Goal: Task Accomplishment & Management: Manage account settings

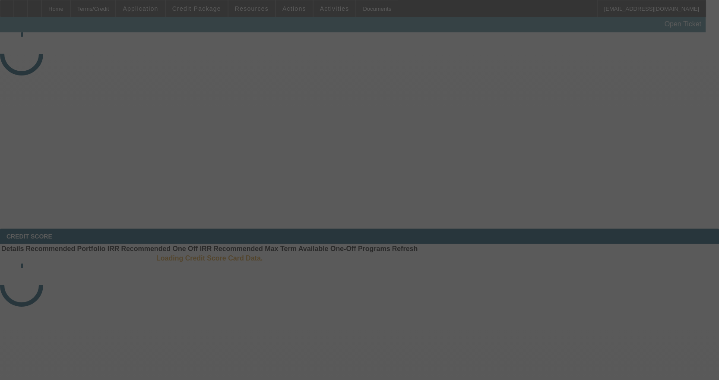
select select "3"
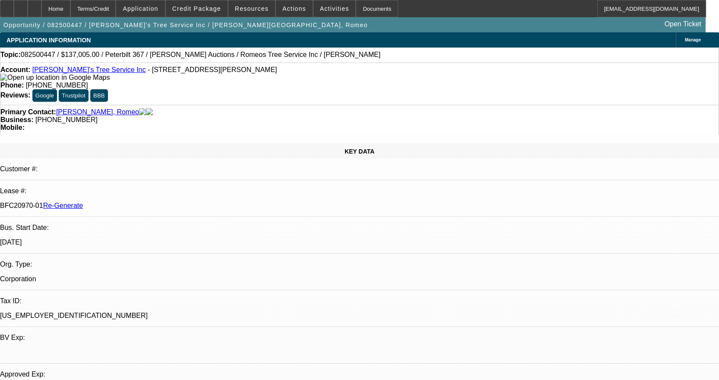
select select "0"
select select "3"
select select "0"
select select "6"
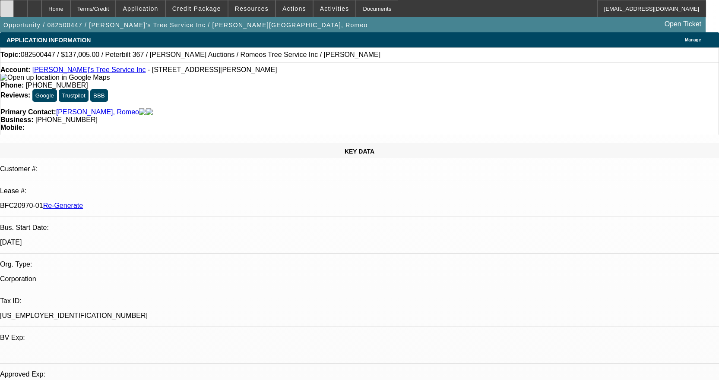
click at [14, 3] on div at bounding box center [7, 8] width 14 height 17
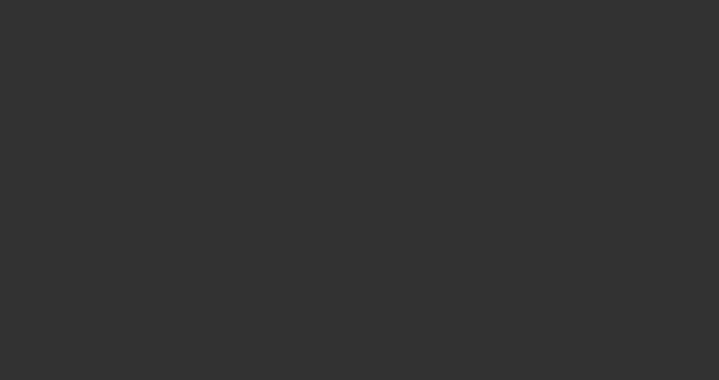
select select "3"
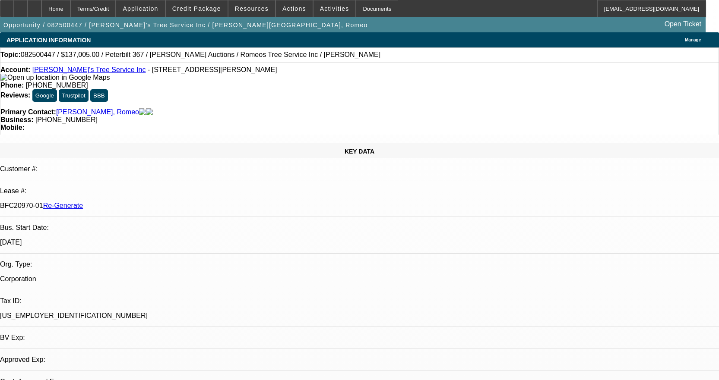
select select "0"
select select "3"
select select "0"
select select "6"
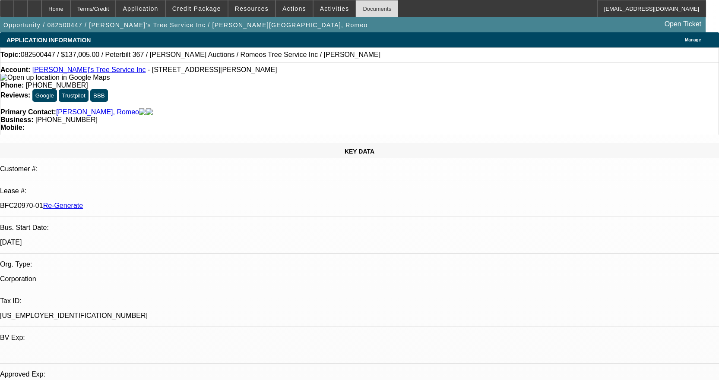
click at [361, 13] on div "Documents" at bounding box center [377, 8] width 42 height 17
click at [313, 13] on span at bounding box center [334, 8] width 42 height 21
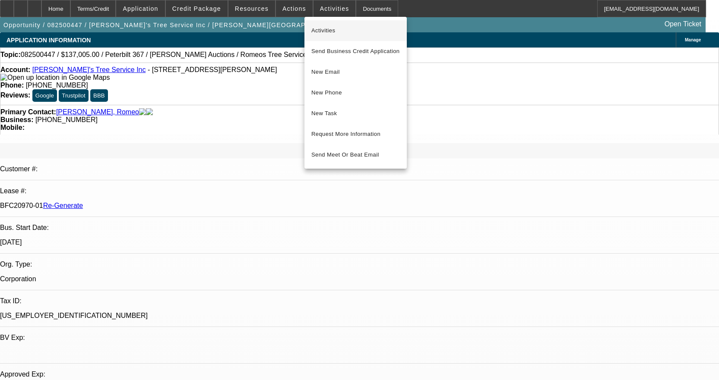
click at [319, 29] on span "Activities" at bounding box center [355, 30] width 88 height 10
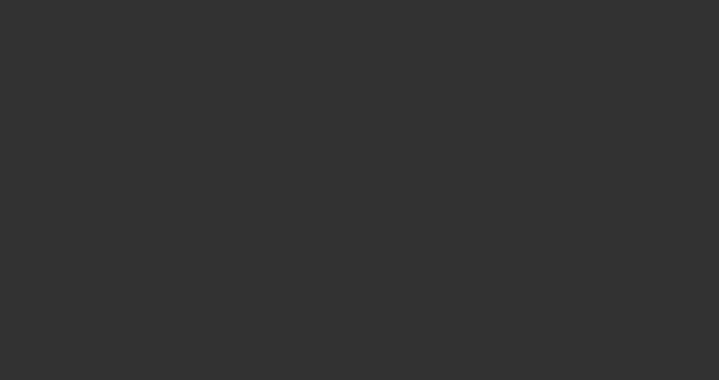
select select "3"
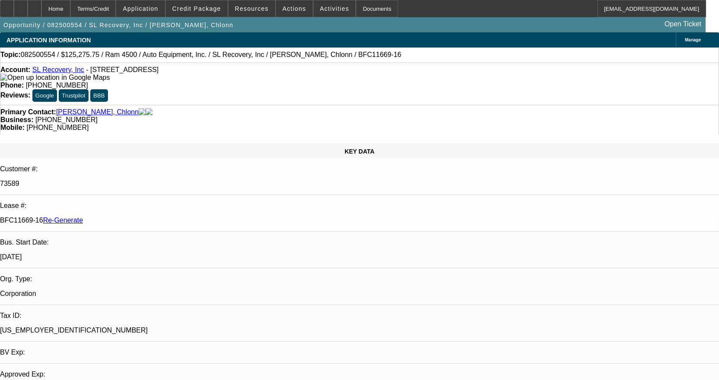
select select "0"
select select "2"
select select "0"
select select "6"
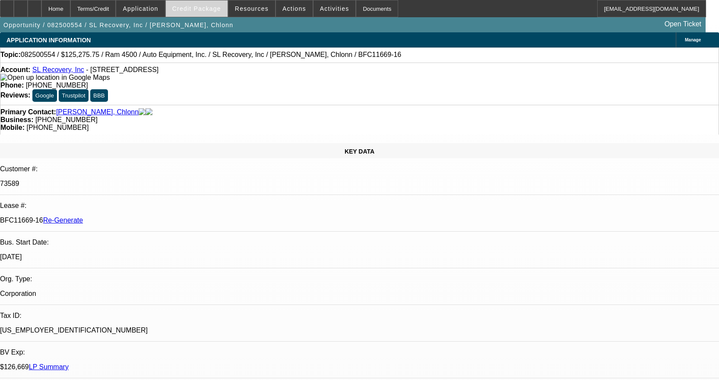
click at [200, 9] on span "Credit Package" at bounding box center [196, 8] width 49 height 7
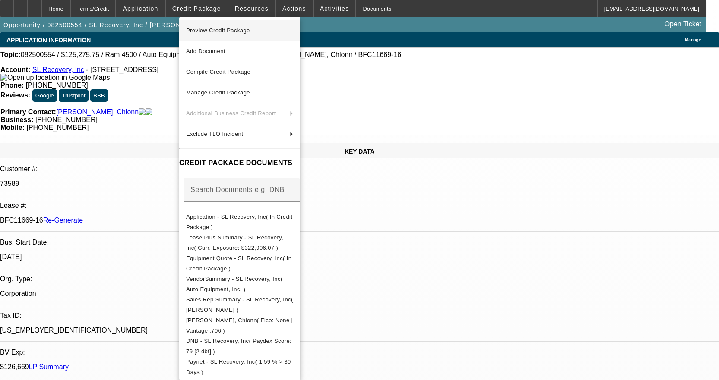
click at [202, 25] on button "Preview Credit Package" at bounding box center [239, 30] width 121 height 21
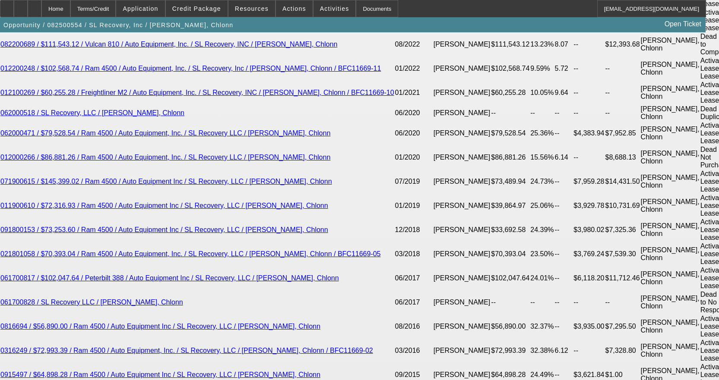
scroll to position [1769, 0]
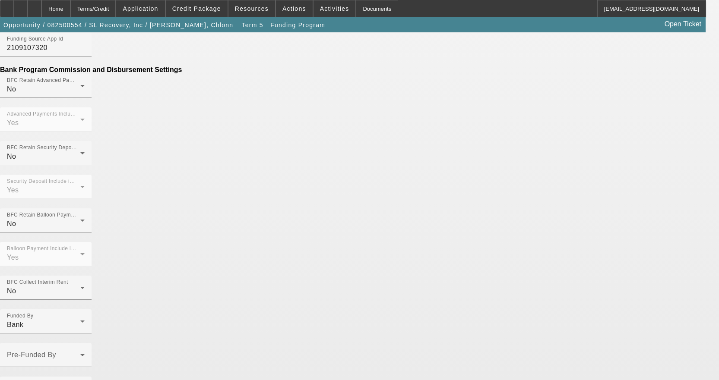
scroll to position [552, 0]
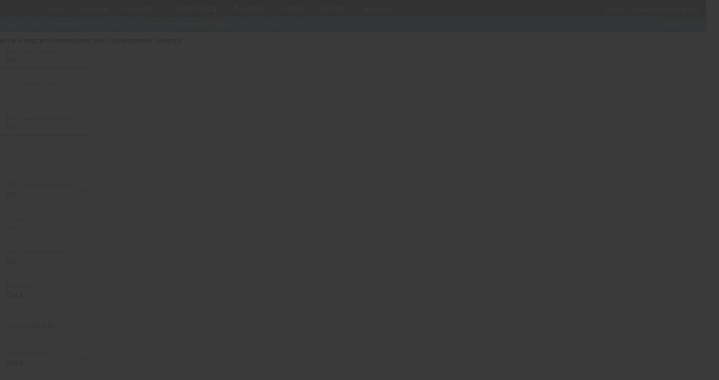
scroll to position [0, 0]
select select "3"
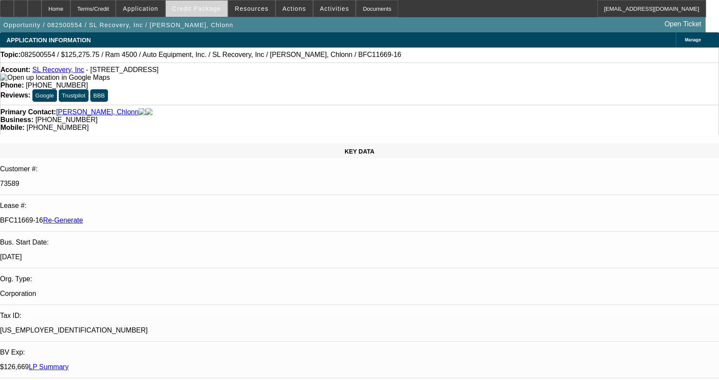
select select "0"
select select "2"
select select "0"
select select "6"
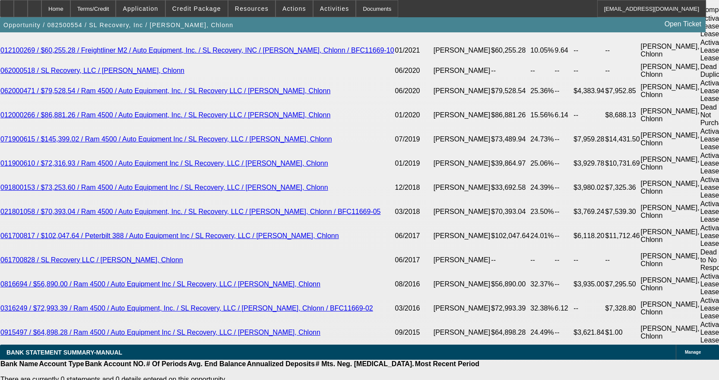
scroll to position [1769, 0]
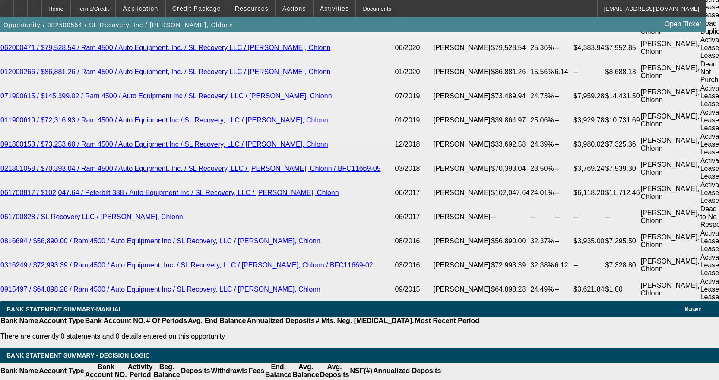
scroll to position [158, 0]
click at [356, 11] on div "Documents" at bounding box center [377, 8] width 42 height 17
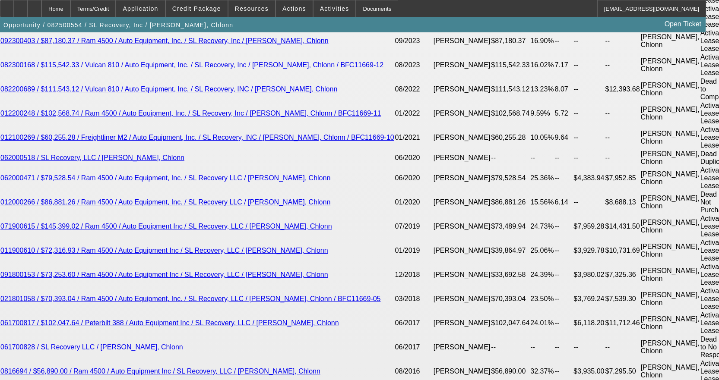
scroll to position [1640, 0]
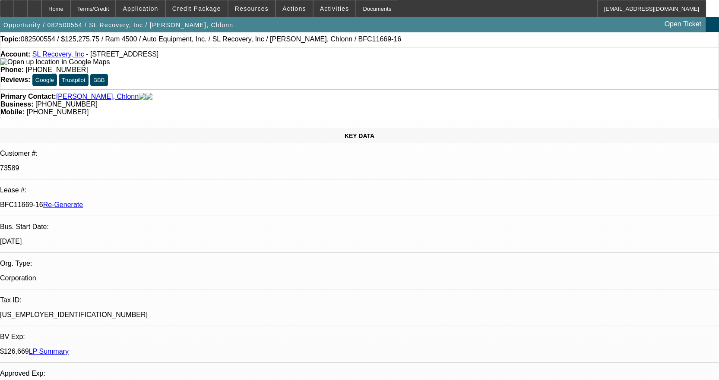
scroll to position [43, 0]
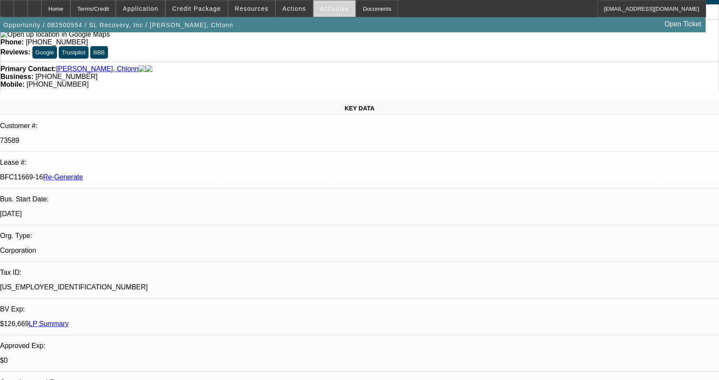
click at [330, 6] on span "Activities" at bounding box center [334, 8] width 29 height 7
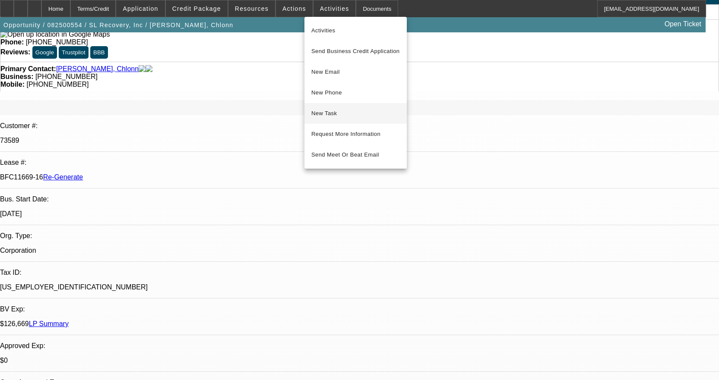
click at [344, 109] on span "New Task" at bounding box center [355, 113] width 88 height 10
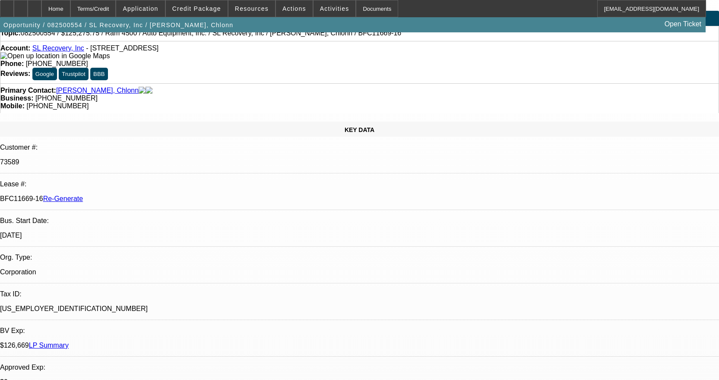
scroll to position [0, 0]
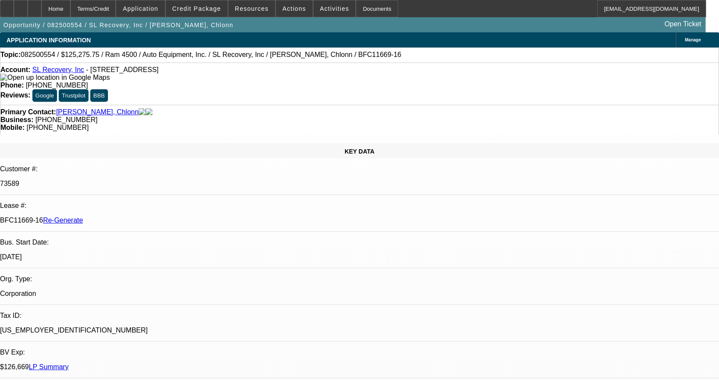
click at [61, 71] on link "SL Recovery, Inc" at bounding box center [58, 69] width 52 height 7
click at [35, 6] on icon at bounding box center [35, 6] width 0 height 0
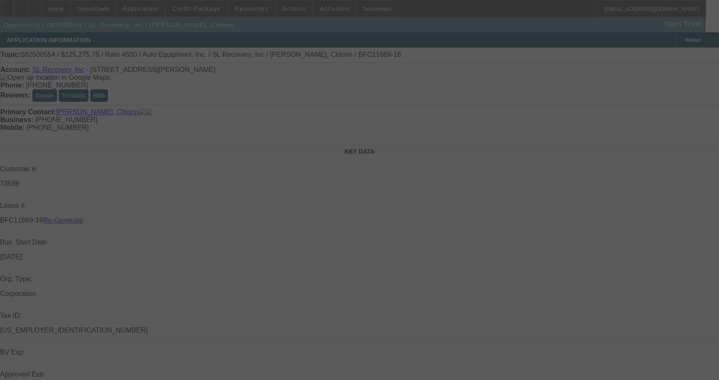
select select "3"
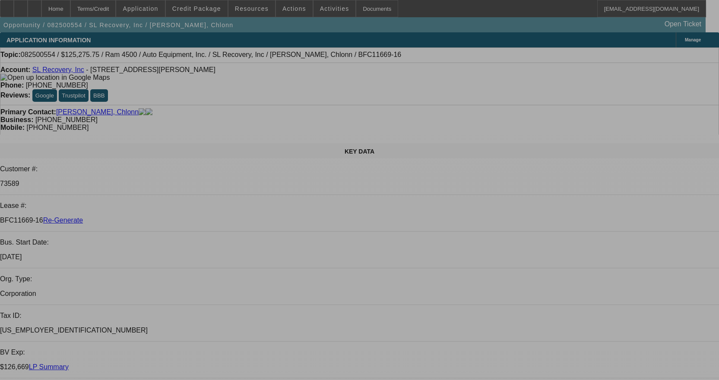
select select "0"
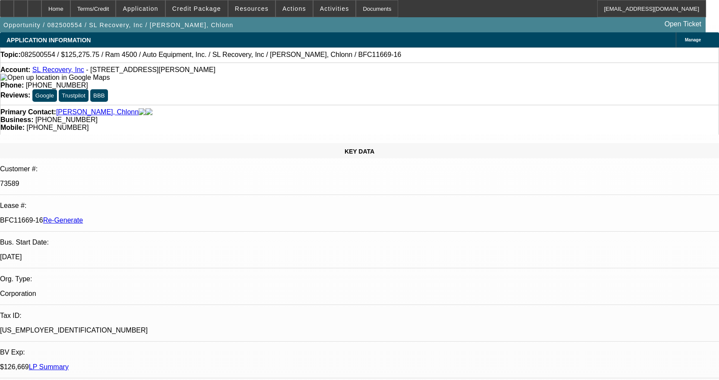
select select "0"
select select "2"
select select "0"
select select "6"
click at [365, 10] on div "Documents" at bounding box center [377, 8] width 42 height 17
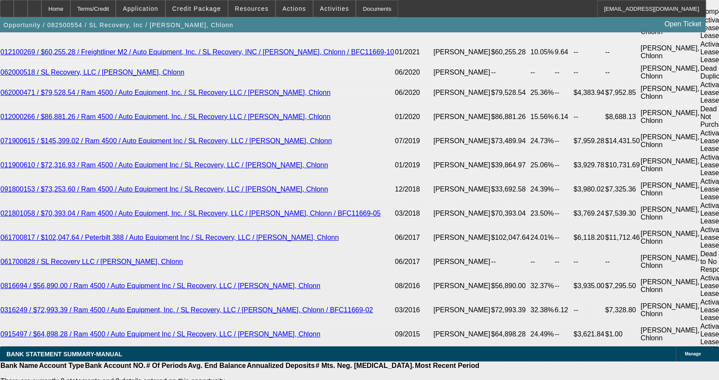
scroll to position [1726, 0]
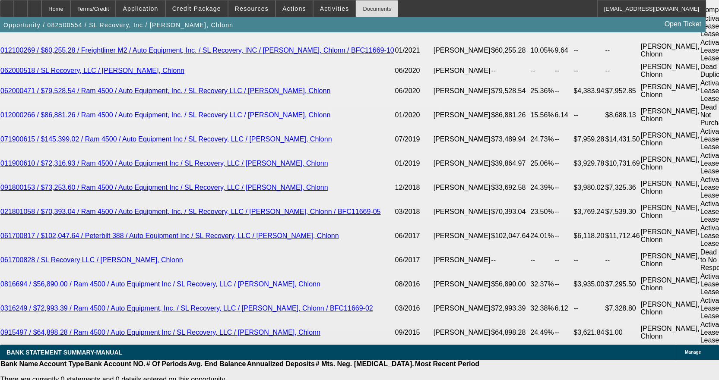
click at [376, 6] on div "Documents" at bounding box center [377, 8] width 42 height 17
click at [361, 7] on div "Documents" at bounding box center [377, 8] width 42 height 17
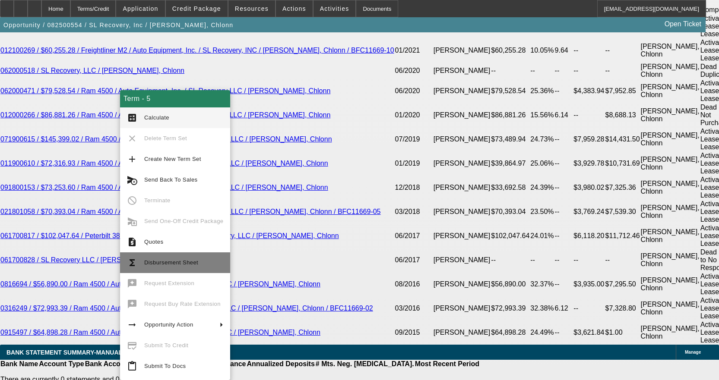
click at [158, 266] on span "Disbursement Sheet" at bounding box center [183, 263] width 79 height 10
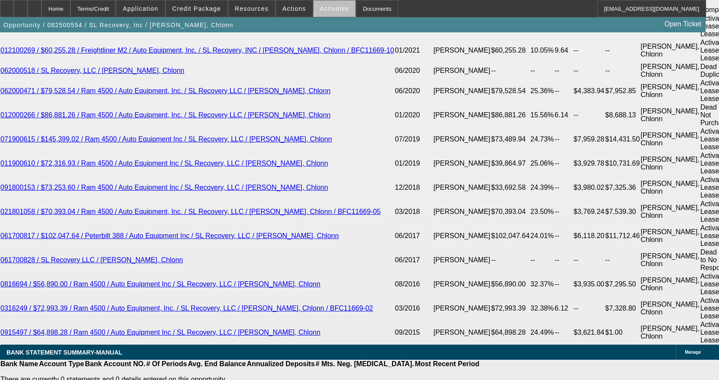
click at [328, 7] on span "Activities" at bounding box center [334, 8] width 29 height 7
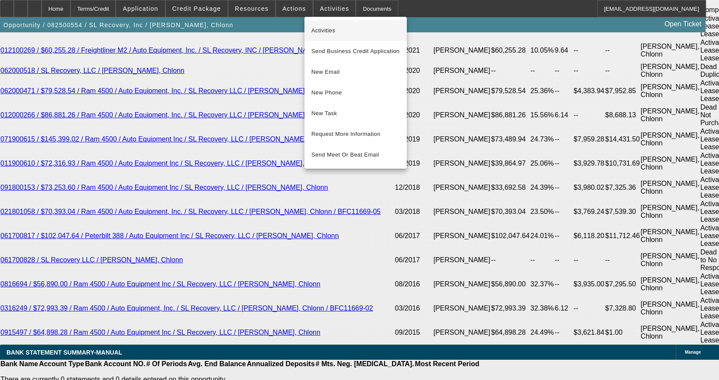
click at [320, 27] on span "Activities" at bounding box center [355, 30] width 88 height 10
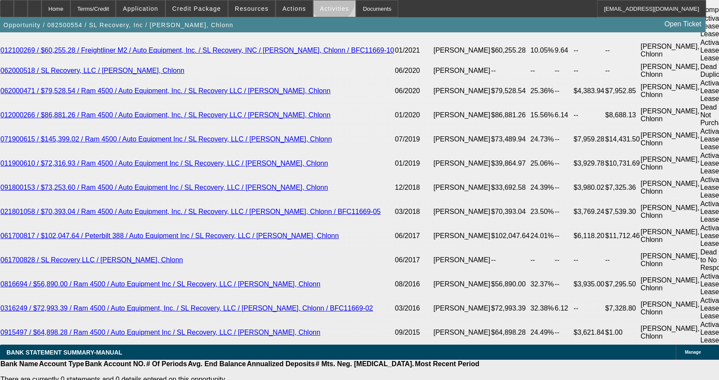
click at [323, 2] on span at bounding box center [334, 8] width 42 height 21
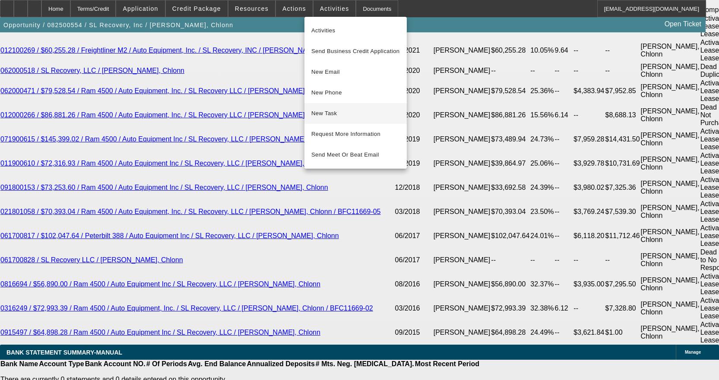
click at [337, 113] on span "New Task" at bounding box center [355, 113] width 88 height 10
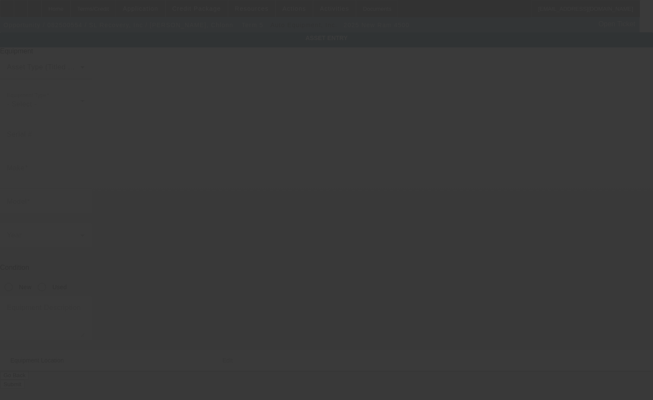
type input "[US_VEHICLE_IDENTIFICATION_NUMBER]"
type input "ram"
type input "4500"
radio input "true"
type input "[STREET_ADDRESS][PERSON_NAME]"
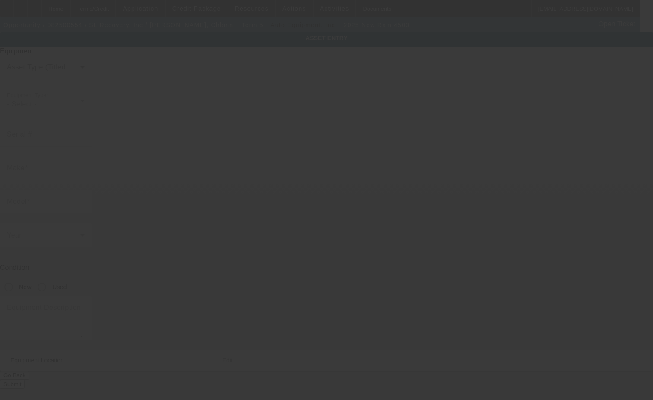
type input "Charlotte"
type input "28217"
type input "Mecklenburg"
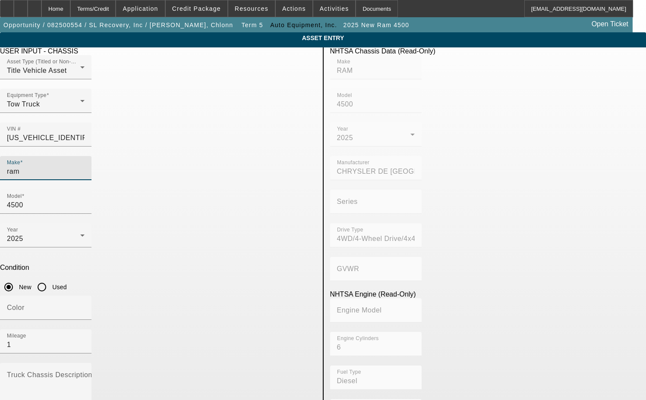
click at [85, 167] on input "ram" at bounding box center [46, 172] width 78 height 10
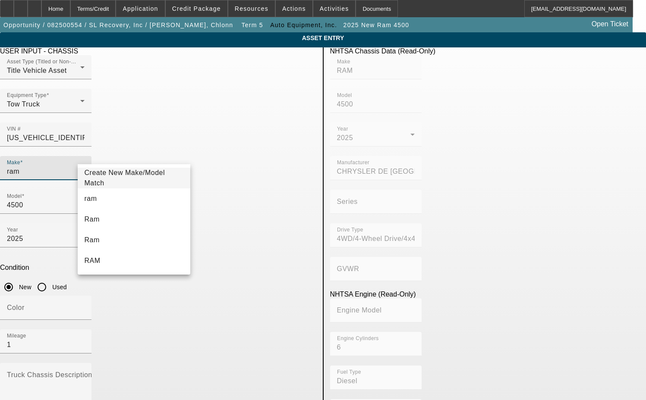
click at [143, 175] on span "Create New Make/Model Match" at bounding box center [134, 178] width 99 height 21
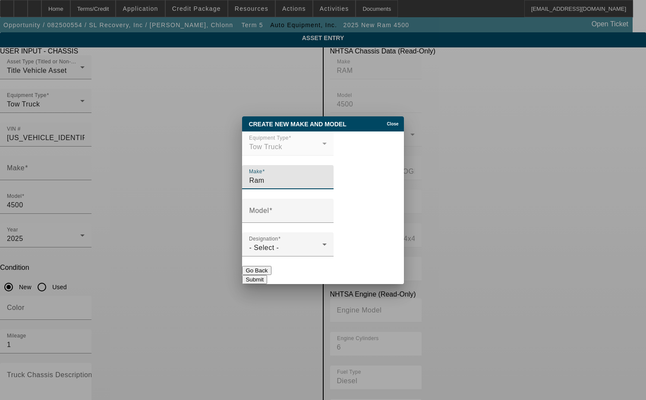
type input "Ram"
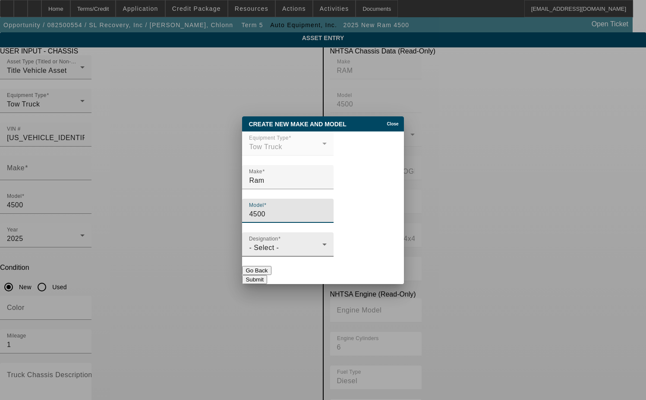
type input "4500"
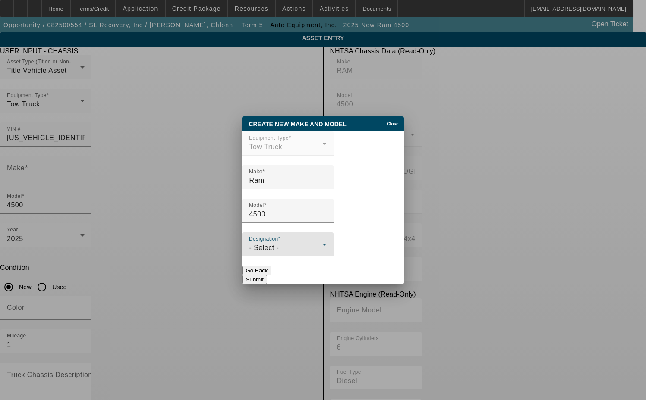
click at [296, 253] on div "- Select -" at bounding box center [285, 248] width 73 height 10
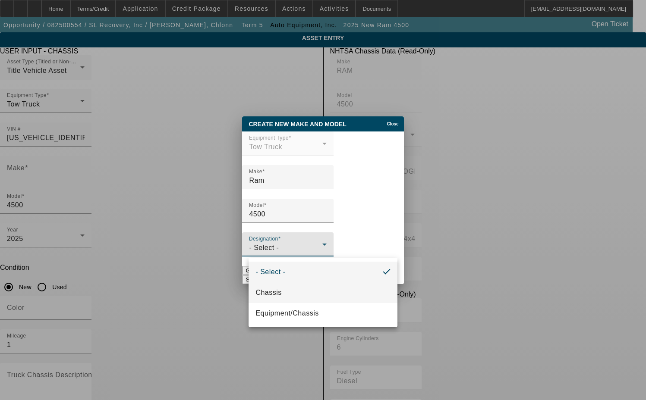
click at [275, 285] on mat-option "Chassis" at bounding box center [323, 293] width 148 height 21
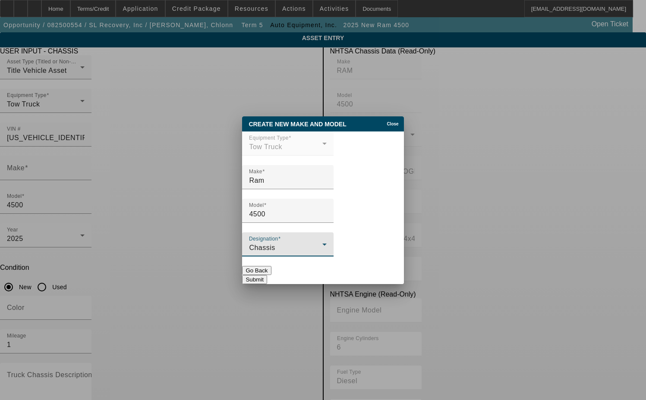
drag, startPoint x: 391, startPoint y: 279, endPoint x: 322, endPoint y: 269, distance: 69.8
click at [267, 279] on button "Submit" at bounding box center [254, 279] width 25 height 9
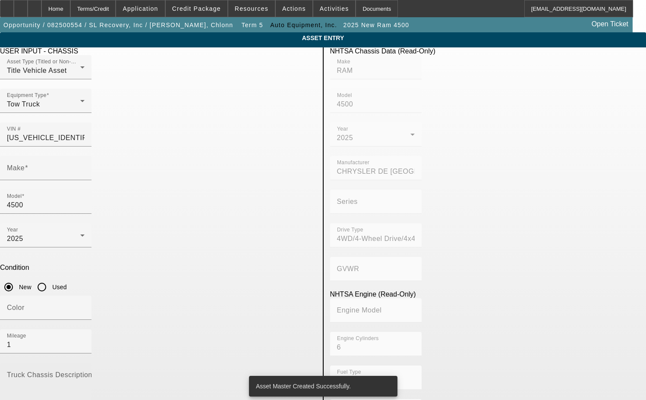
type input "Ram"
click at [125, 372] on mat-label "Truck Chassis Description (Describe the truck chassis only)" at bounding box center [104, 375] width 194 height 7
click at [85, 374] on textarea "Truck Chassis Description (Describe the truck chassis only)" at bounding box center [46, 389] width 78 height 31
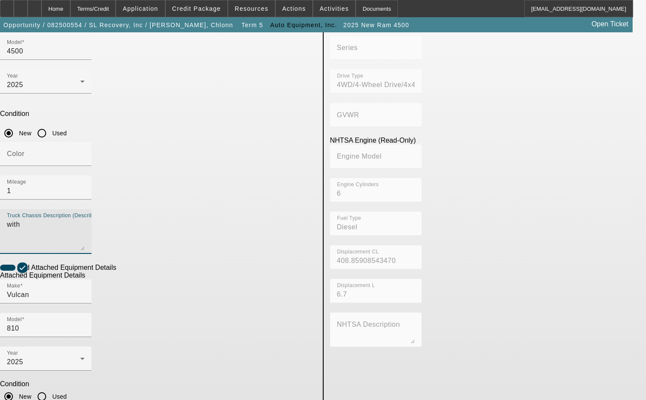
scroll to position [155, 0]
type textarea "with"
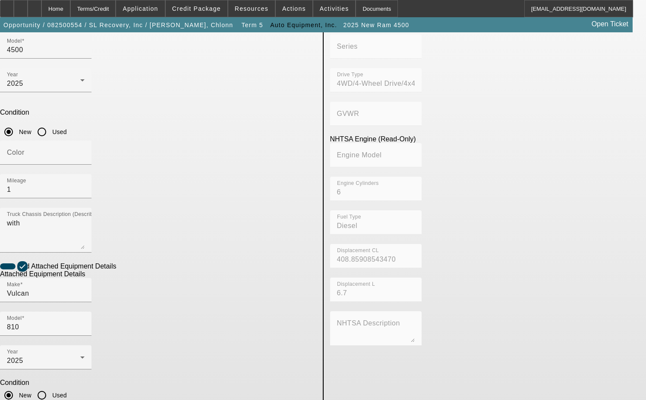
drag, startPoint x: 119, startPoint y: 293, endPoint x: 43, endPoint y: 287, distance: 76.1
click at [43, 287] on app-asset-collateral-manage "ASSET ENTRY Delete asset USER INPUT - CHASSIS Asset Type (Titled or Non-Titled)…" at bounding box center [323, 213] width 646 height 672
type textarea "includes all accessories, attachments and options"
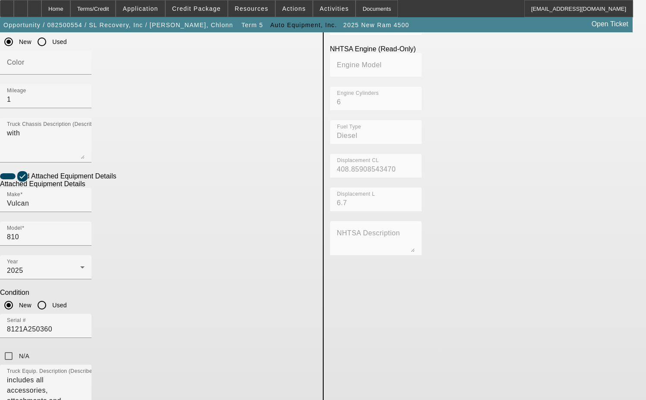
scroll to position [285, 0]
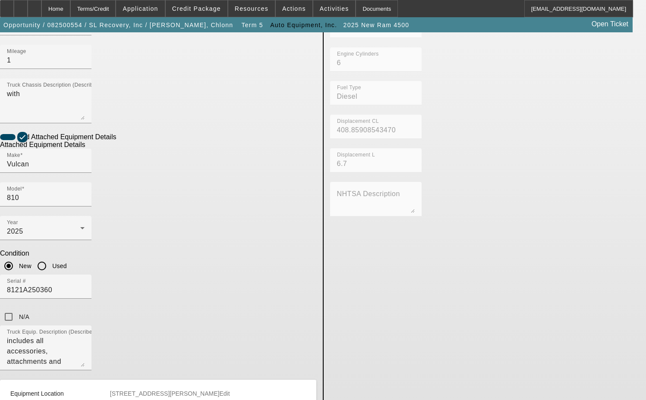
drag, startPoint x: 141, startPoint y: 260, endPoint x: 67, endPoint y: 266, distance: 73.6
click at [67, 266] on app-asset-collateral-manage "ASSET ENTRY Delete asset USER INPUT - CHASSIS Asset Type (Titled or Non-Titled)…" at bounding box center [323, 141] width 646 height 786
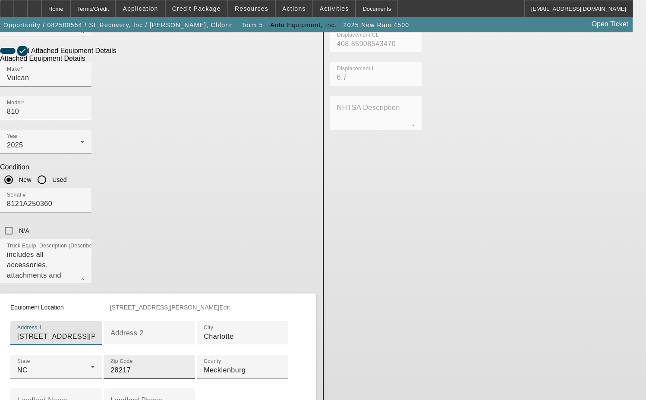
type input "3804 North Graham Street"
click at [119, 355] on div "Zip Code 28217" at bounding box center [149, 367] width 78 height 24
drag, startPoint x: 115, startPoint y: 308, endPoint x: 27, endPoint y: 297, distance: 89.1
click at [27, 297] on app-asset-collateral-manage "ASSET ENTRY Delete asset USER INPUT - CHASSIS Asset Type (Titled or Non-Titled)…" at bounding box center [323, 54] width 646 height 786
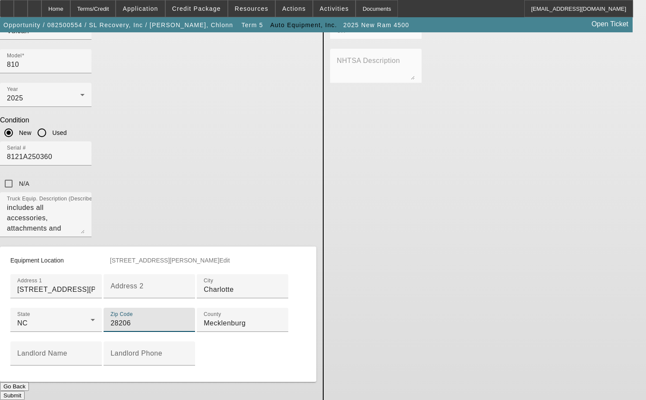
scroll to position [451, 0]
type input "28206"
click at [25, 391] on button "Submit" at bounding box center [12, 395] width 25 height 9
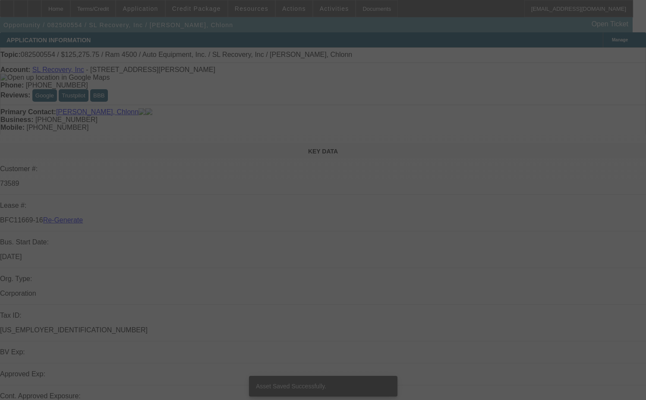
select select "3"
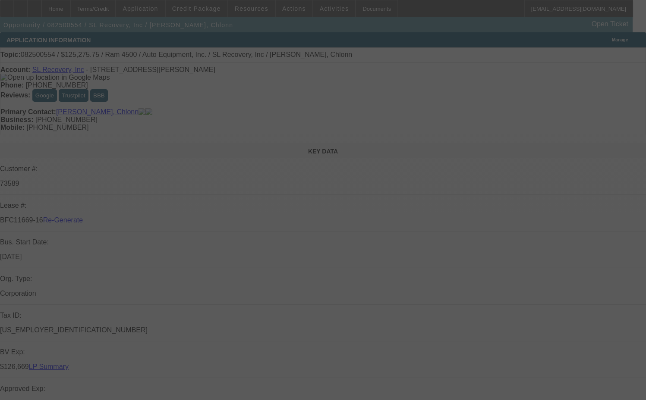
select select "0"
select select "2"
select select "0"
select select "6"
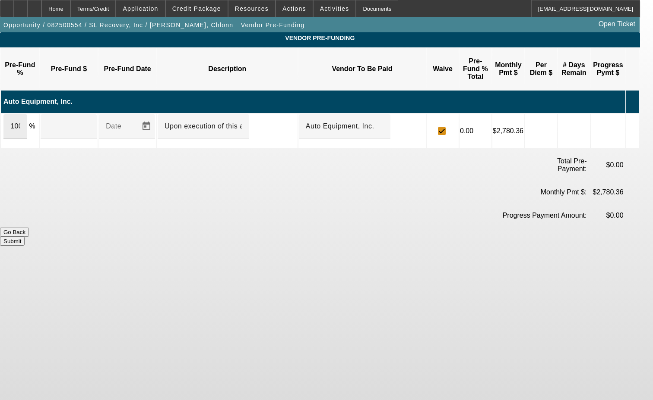
click at [27, 114] on div "100" at bounding box center [15, 126] width 24 height 24
type input "$125,275.75"
click at [25, 237] on button "Submit" at bounding box center [12, 241] width 25 height 9
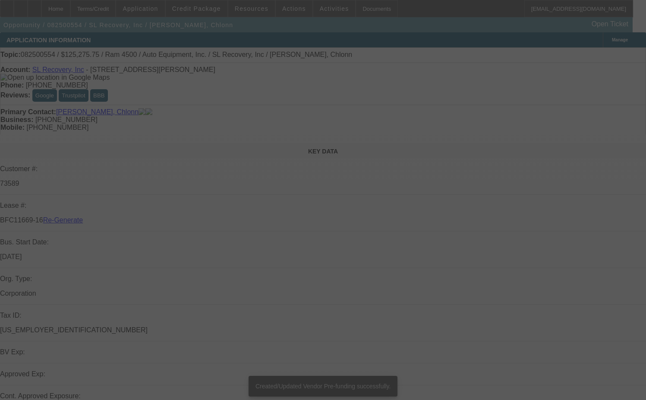
select select "3"
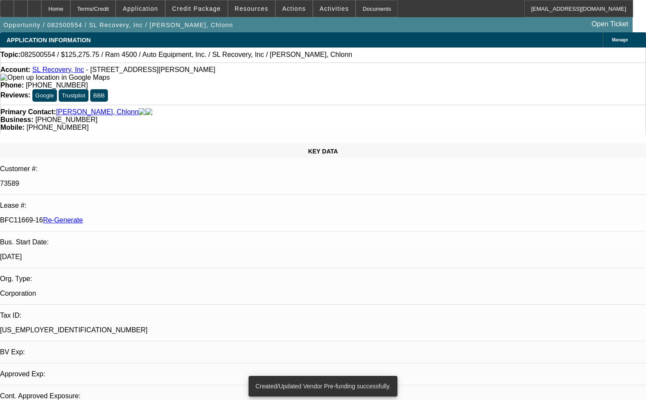
select select "0"
select select "2"
select select "0"
select select "6"
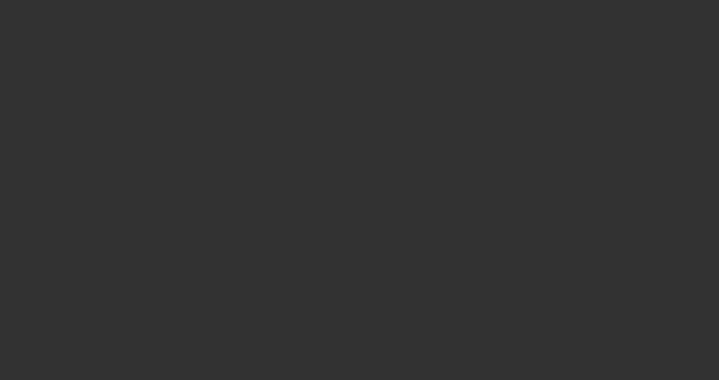
select select "4"
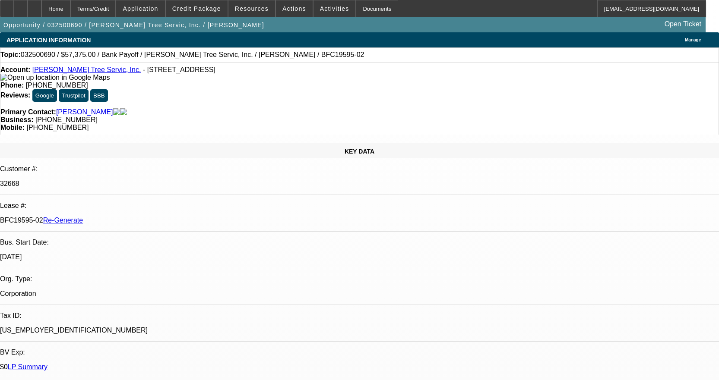
select select "0.1"
select select "0"
select select "3"
select select "0"
select select "6"
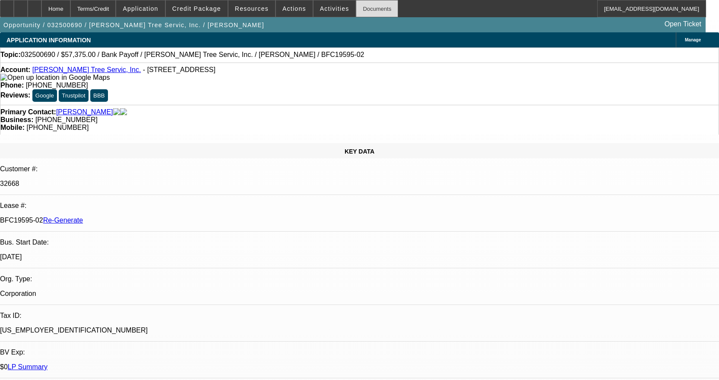
click at [356, 11] on div "Documents" at bounding box center [377, 8] width 42 height 17
